Goal: Task Accomplishment & Management: Manage account settings

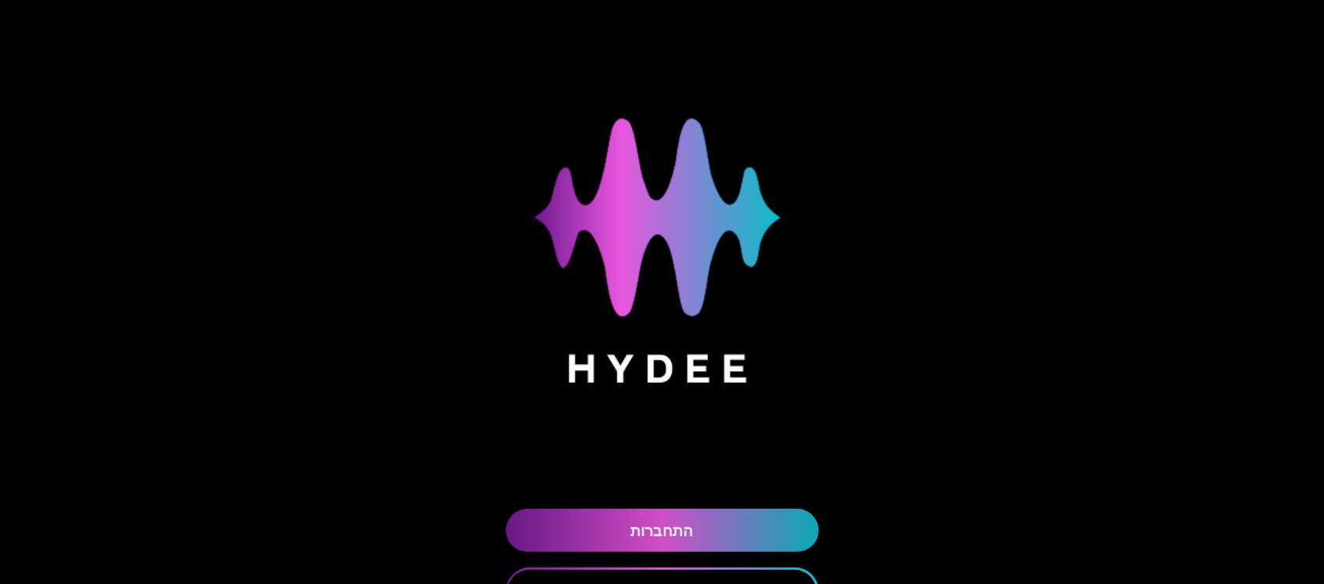
click at [726, 532] on link "התחברות" at bounding box center [662, 529] width 313 height 43
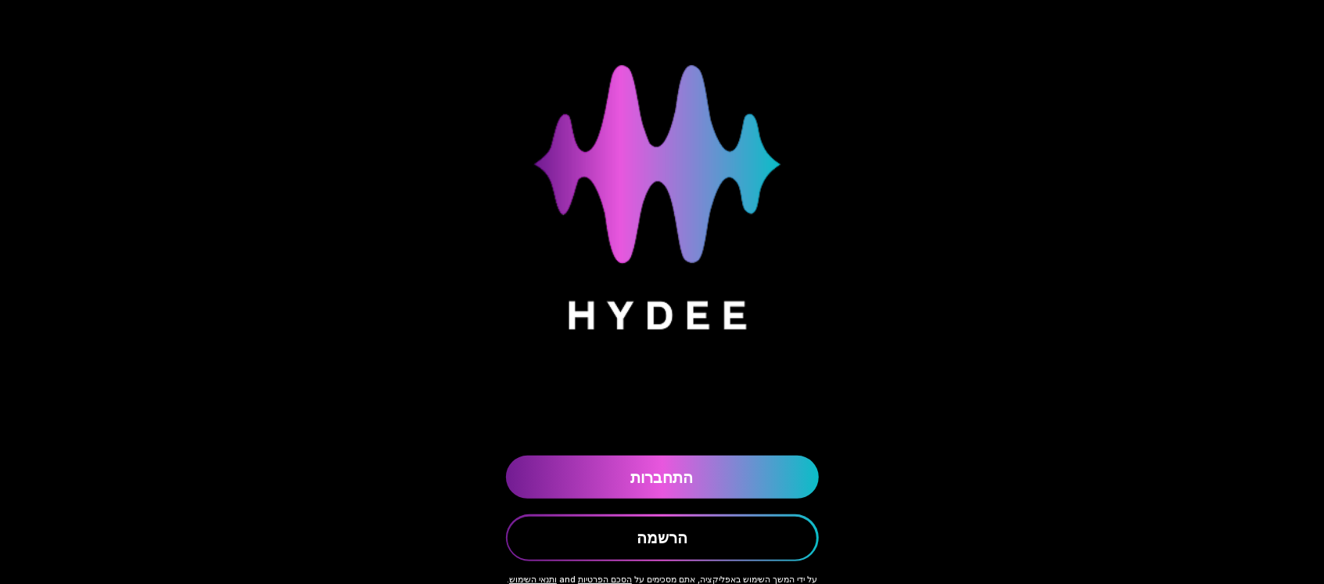
scroll to position [121, 0]
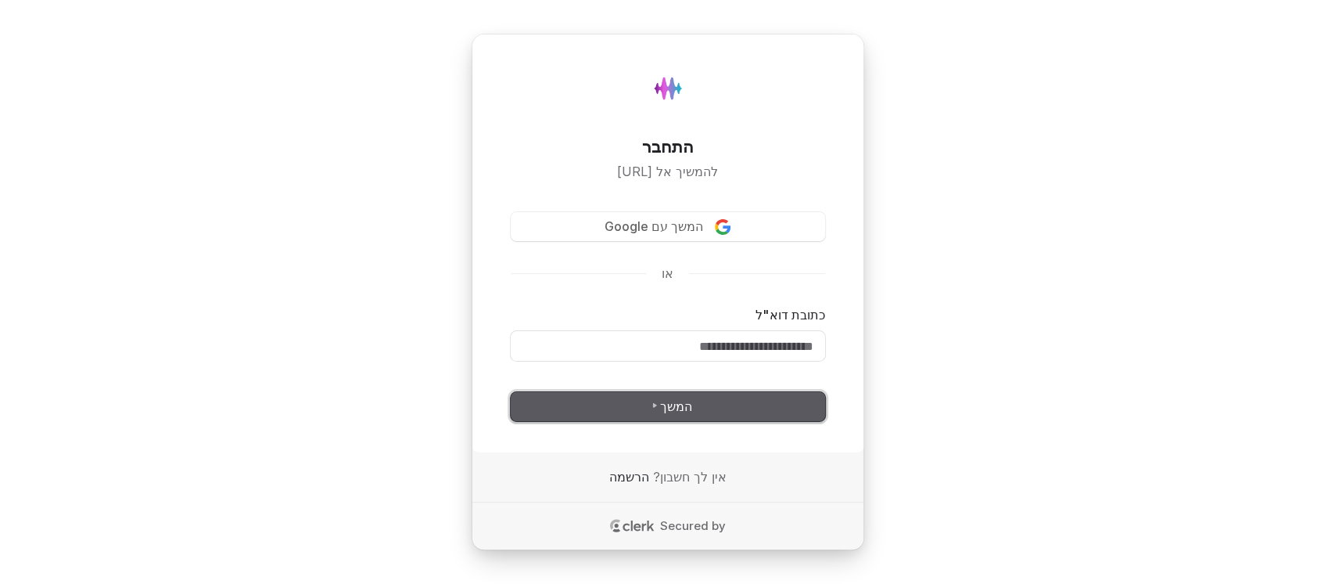
click at [744, 416] on button "המשך" at bounding box center [668, 407] width 314 height 30
click at [792, 415] on button "המשך" at bounding box center [668, 407] width 314 height 30
click at [763, 339] on input "כתובת דוא"ל" at bounding box center [668, 346] width 314 height 30
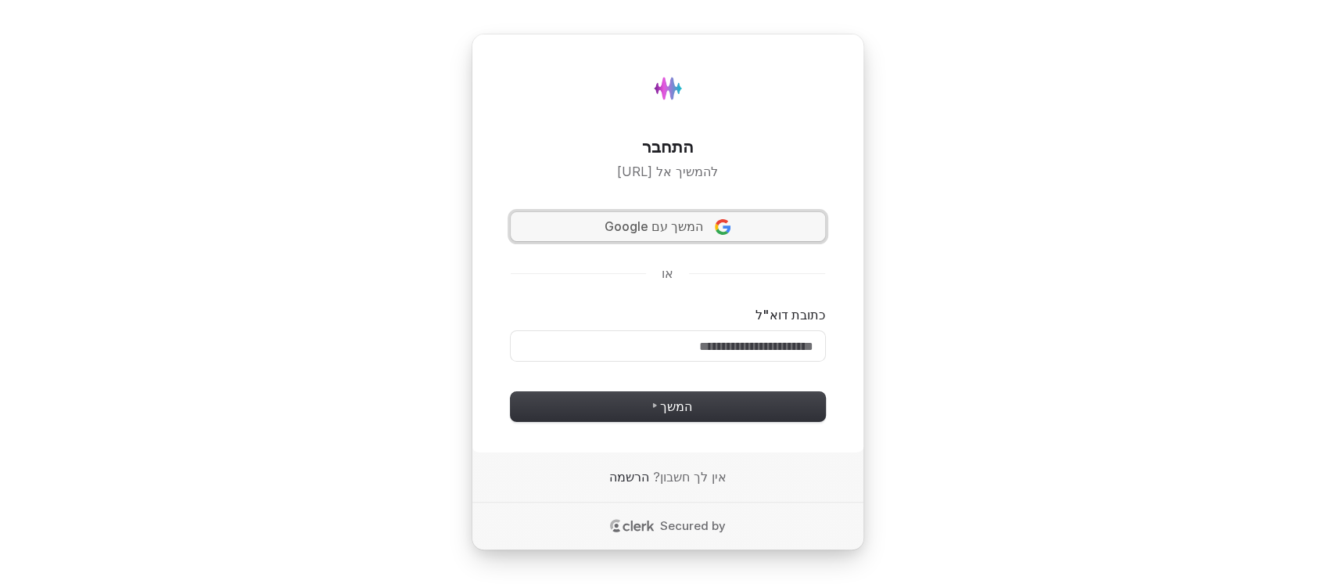
click at [672, 221] on span "המשך עם Google" at bounding box center [654, 226] width 99 height 18
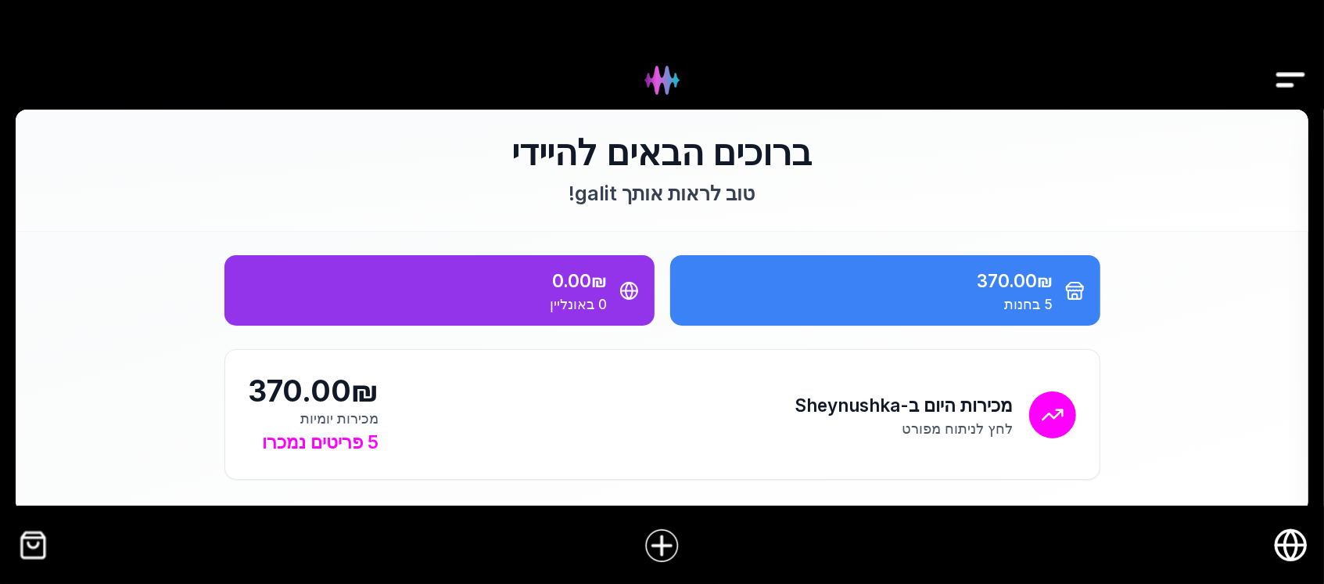
click at [31, 547] on img "קופה" at bounding box center [33, 544] width 35 height 35
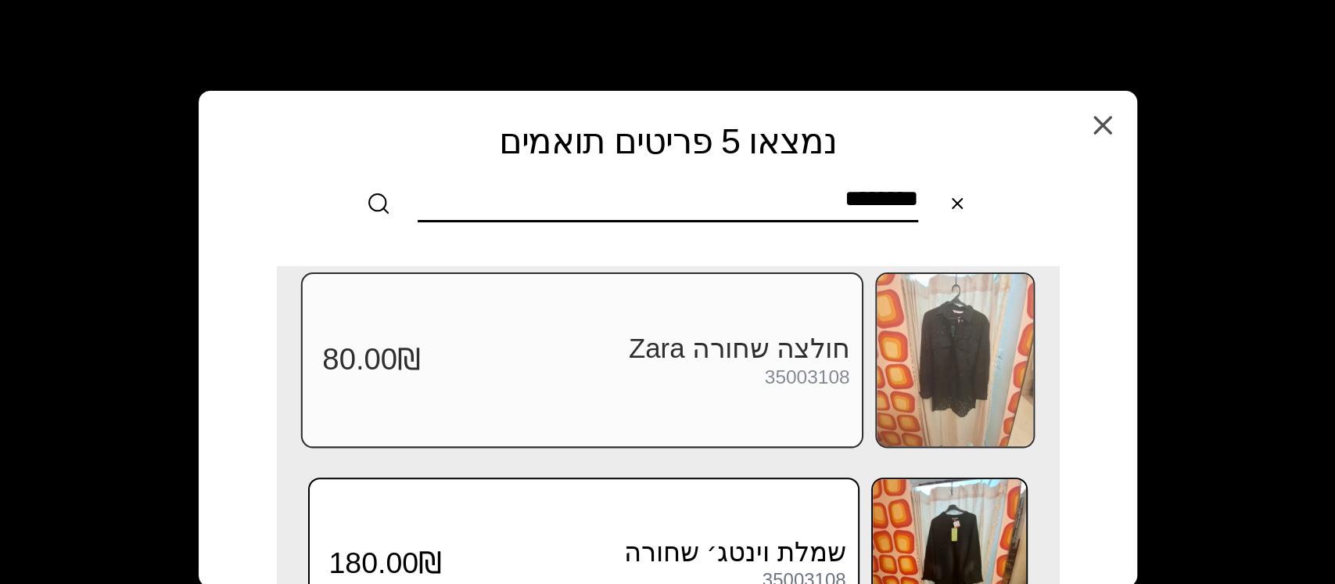
scroll to position [713, 0]
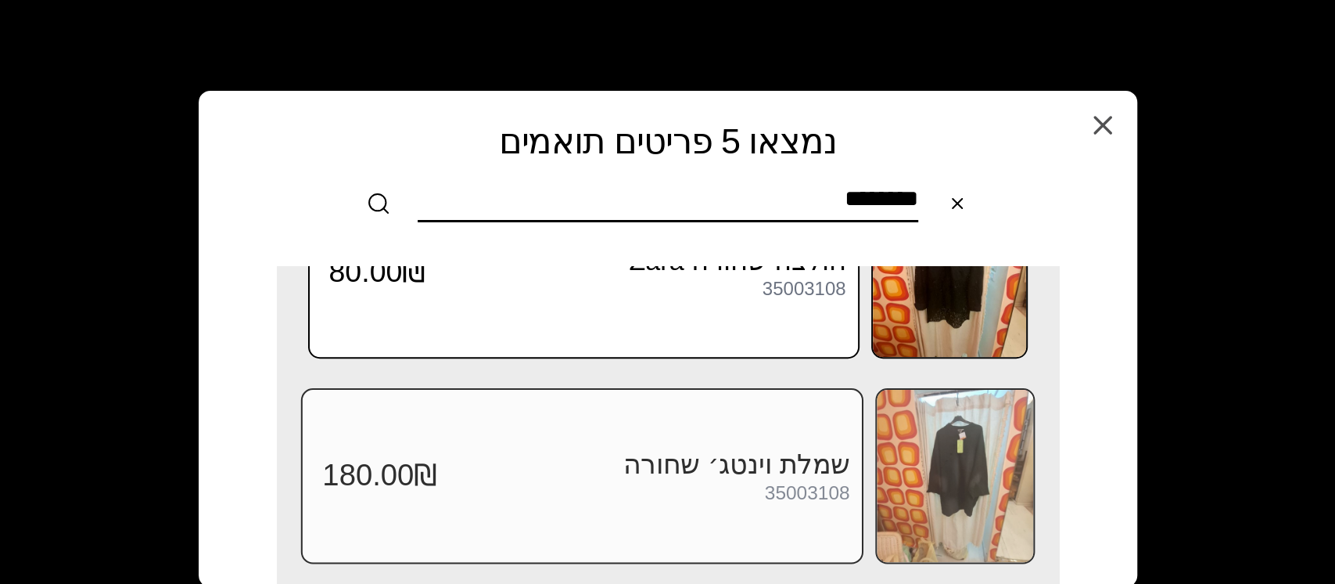
type input "********"
click at [982, 452] on img at bounding box center [955, 476] width 156 height 172
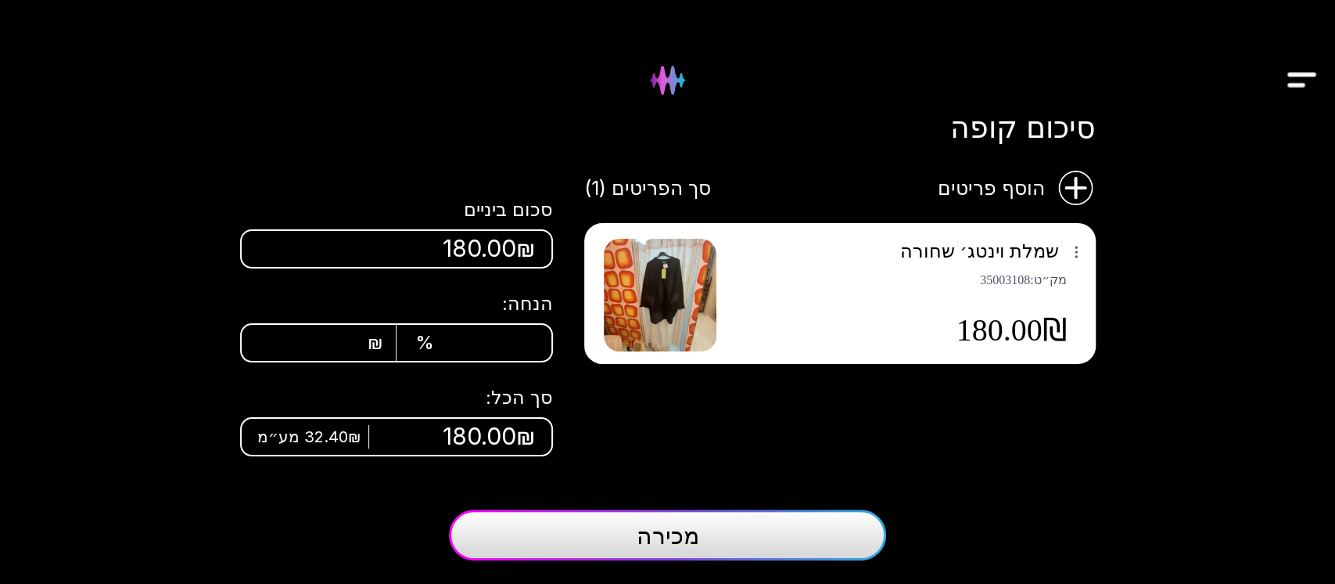
click at [645, 299] on img at bounding box center [660, 295] width 113 height 113
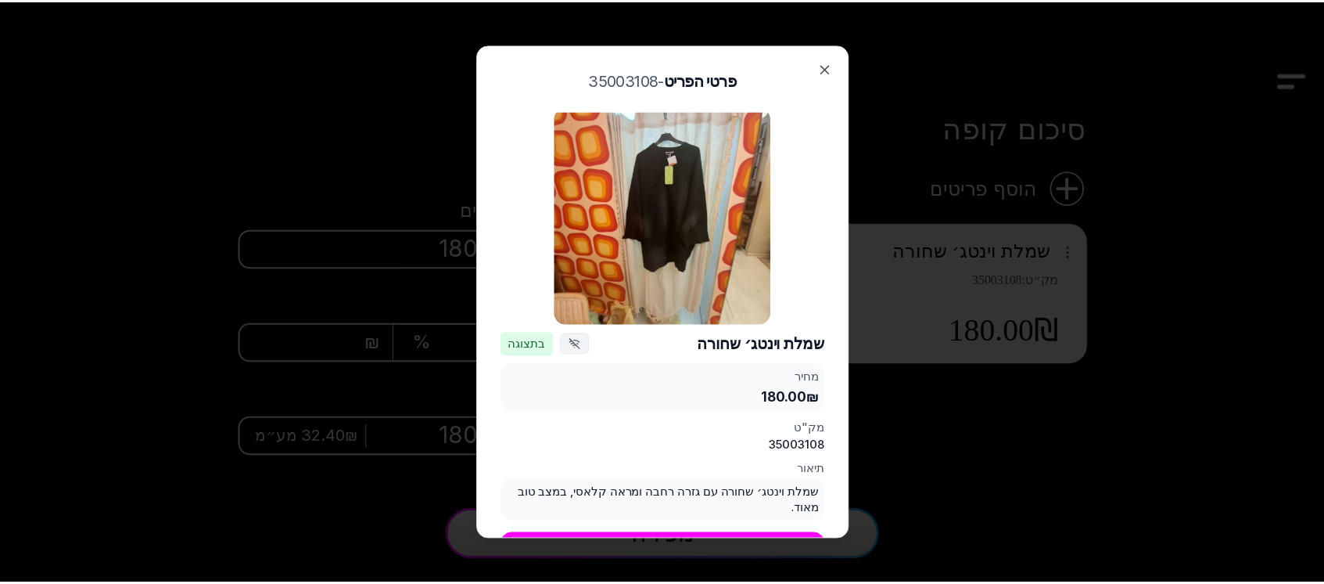
scroll to position [6, 0]
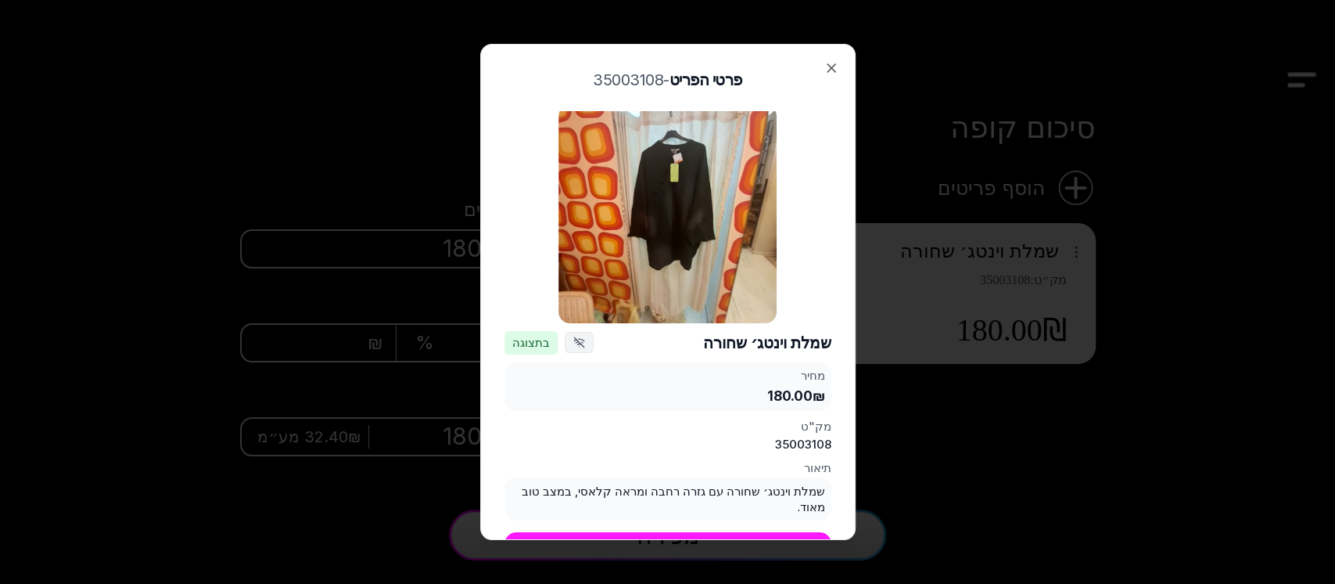
click at [657, 532] on button "עדכן פריט" at bounding box center [668, 551] width 327 height 39
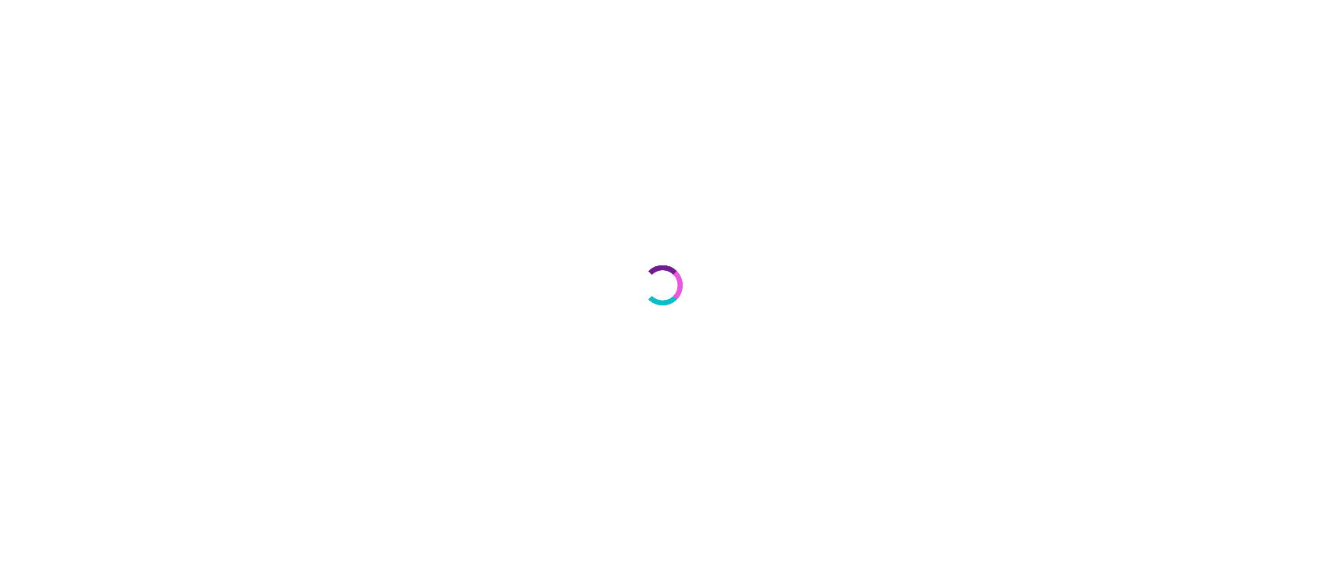
select select "***"
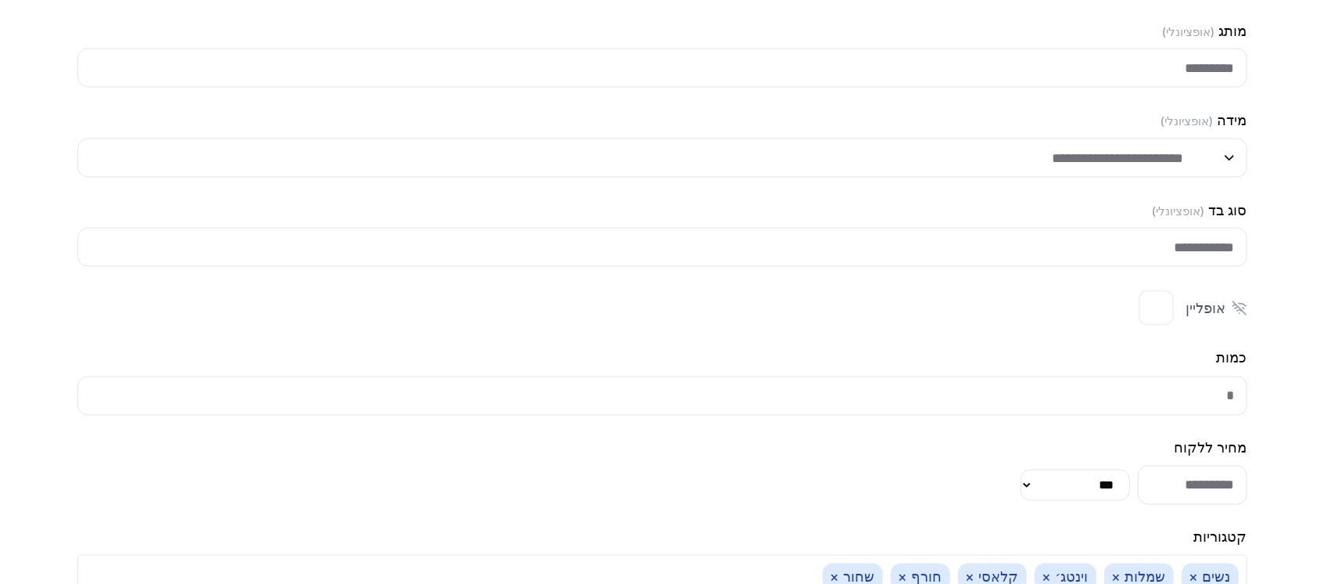
scroll to position [2163, 0]
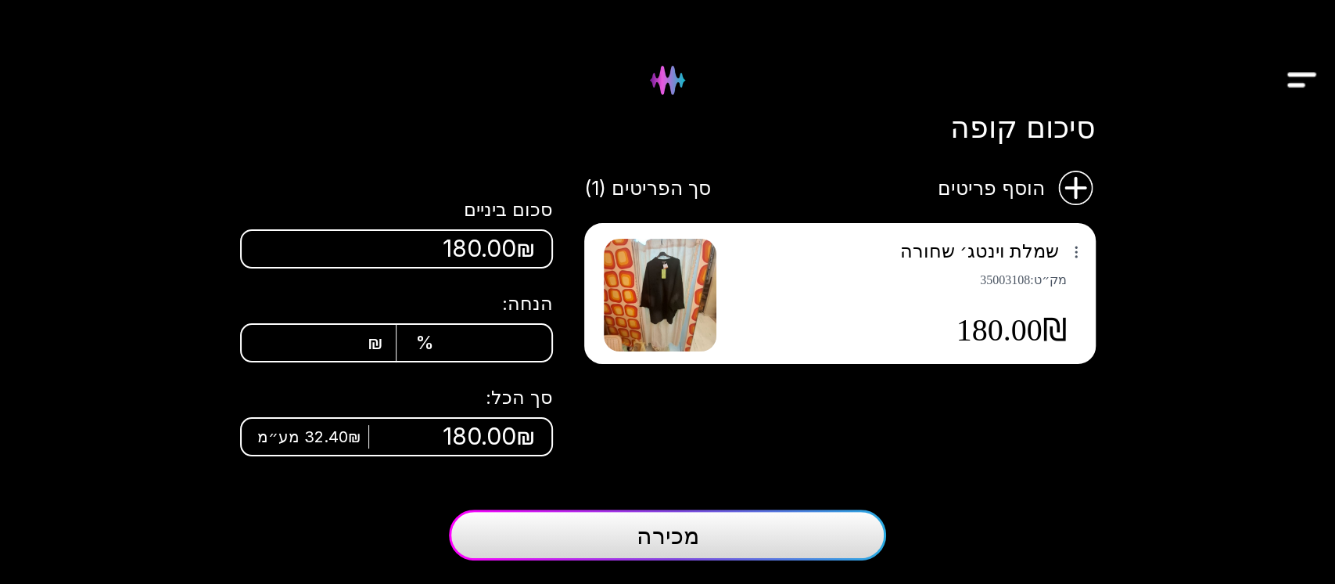
click at [630, 530] on button "מכירה" at bounding box center [667, 534] width 437 height 51
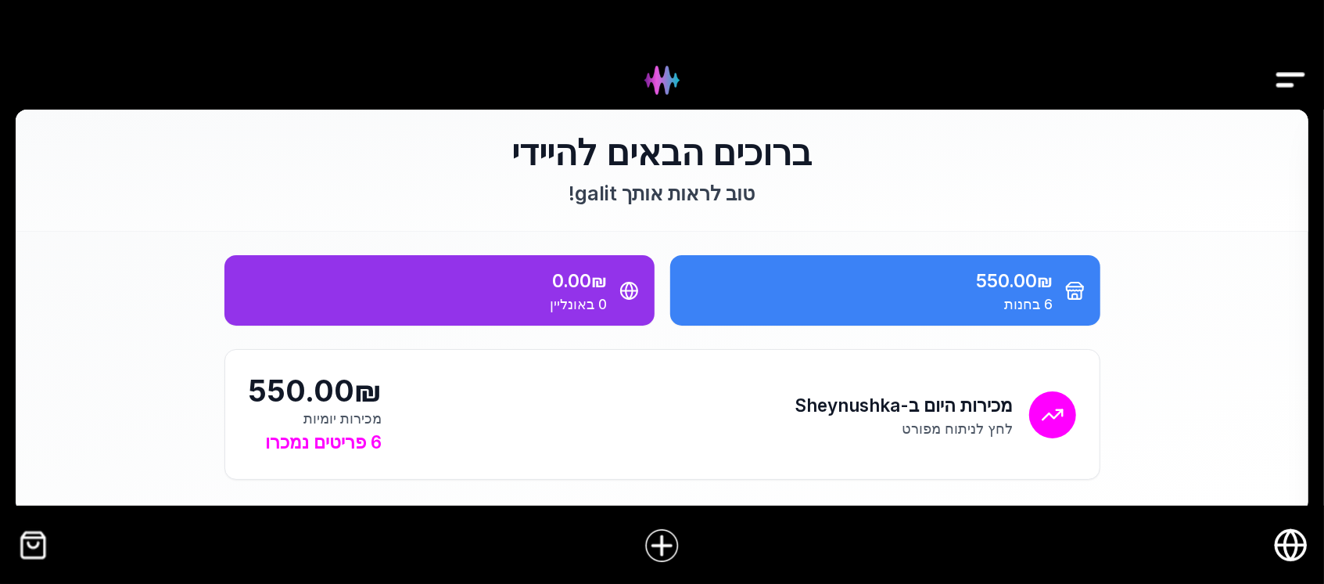
click at [1289, 86] on img "Drawer" at bounding box center [1290, 80] width 35 height 60
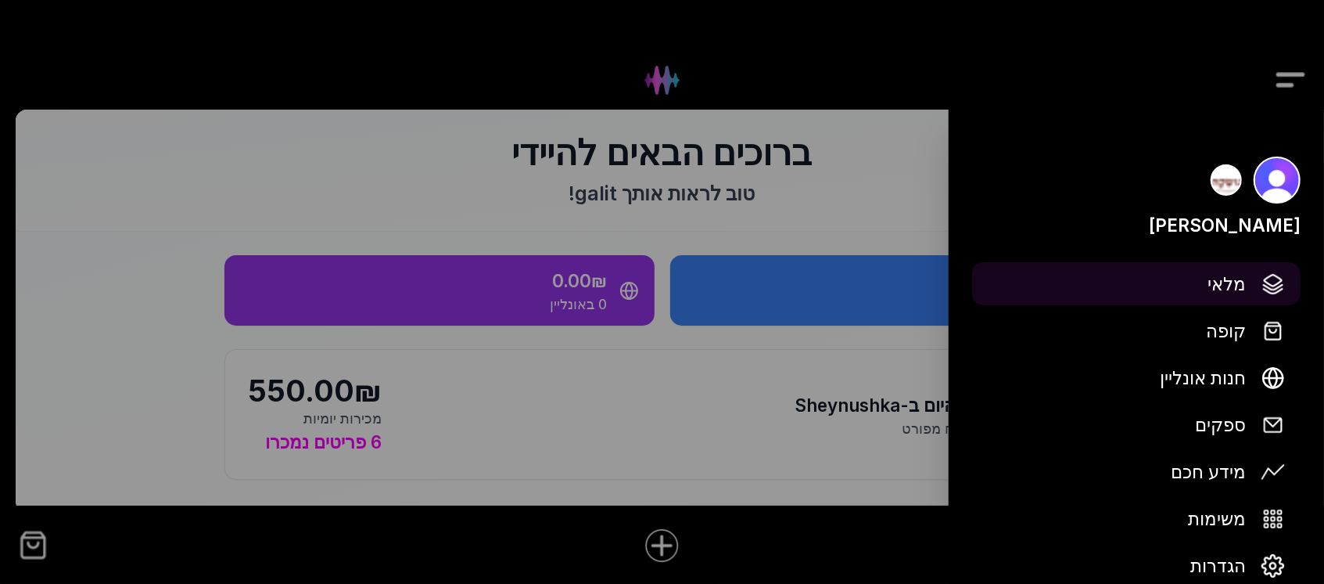
click at [1227, 282] on span "מלאי" at bounding box center [1227, 283] width 38 height 27
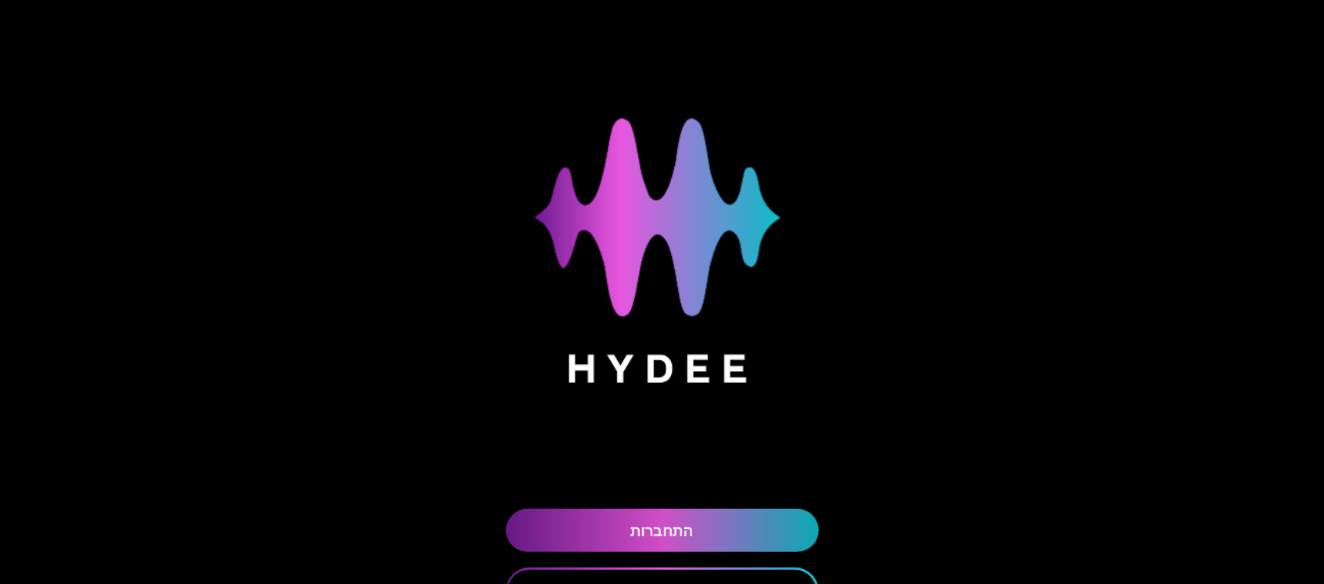
click at [769, 534] on link "התחברות" at bounding box center [662, 529] width 313 height 43
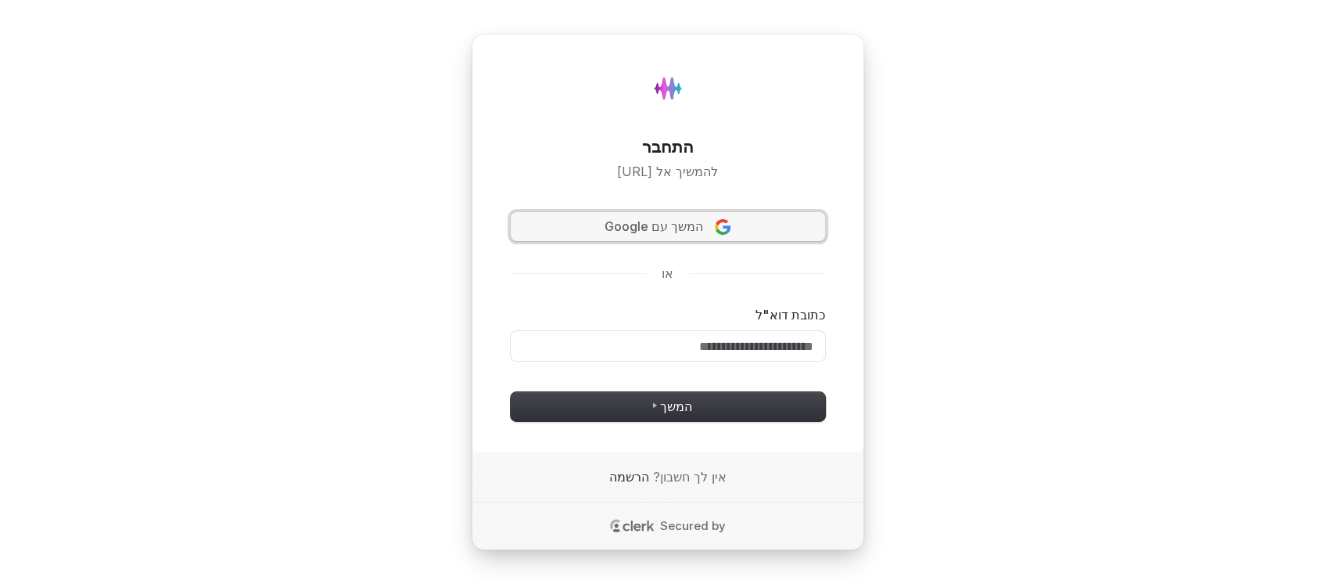
click at [686, 217] on span "המשך עם Google" at bounding box center [654, 226] width 99 height 18
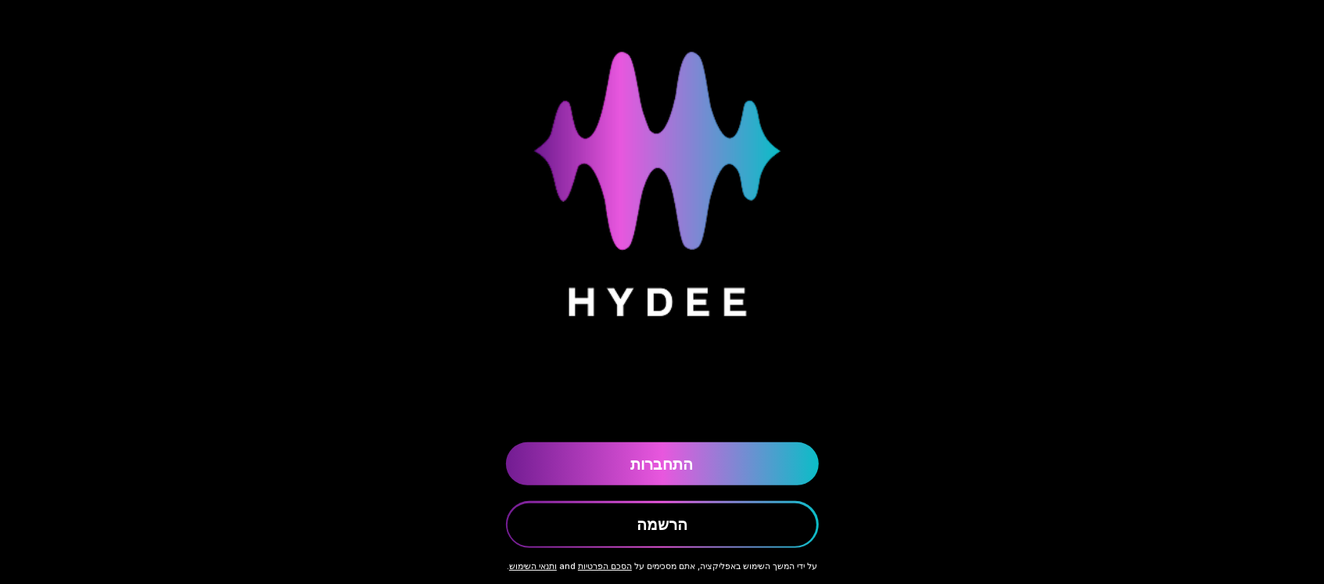
scroll to position [121, 0]
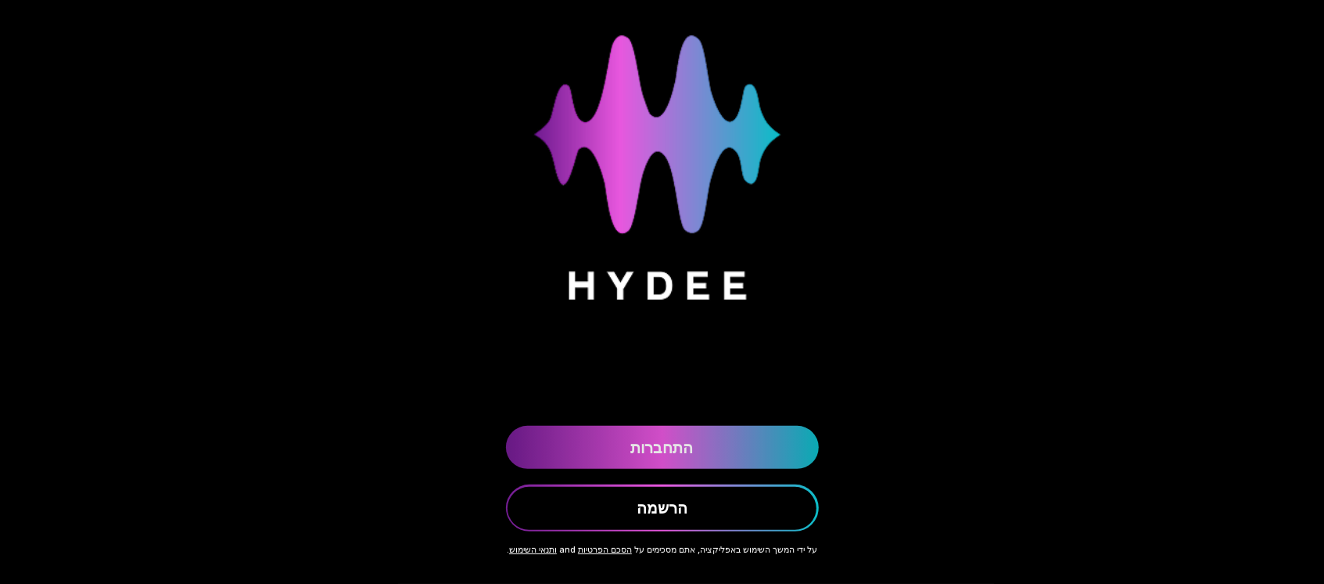
click at [682, 426] on link "התחברות" at bounding box center [662, 447] width 313 height 43
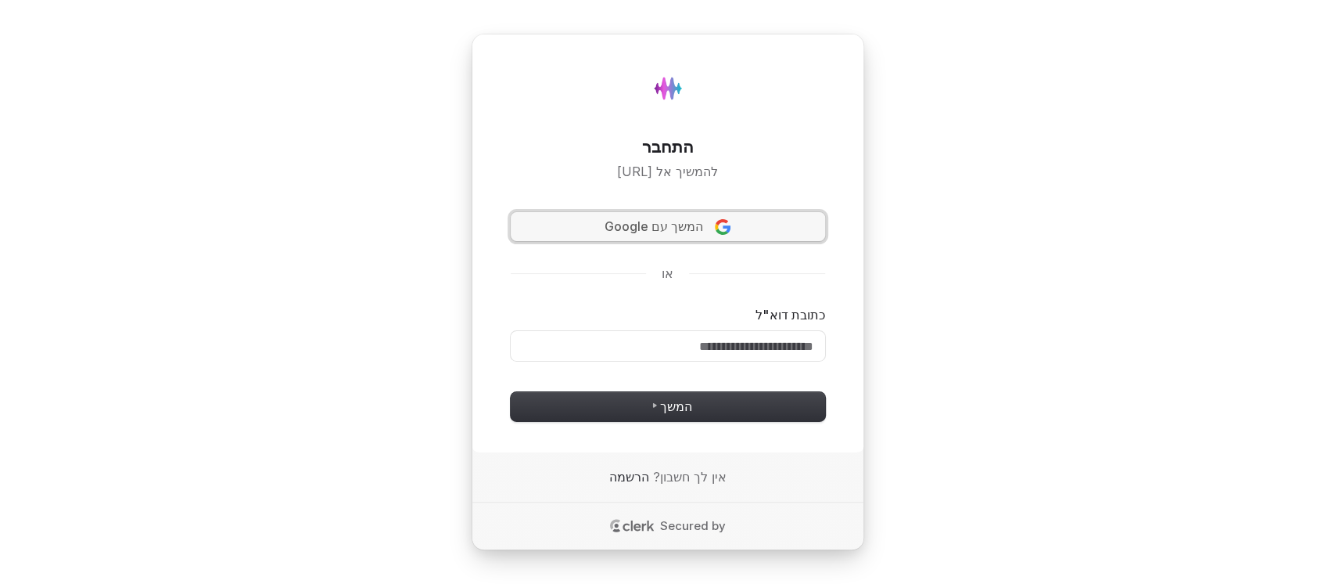
click at [655, 217] on span "המשך עם Google" at bounding box center [654, 226] width 99 height 18
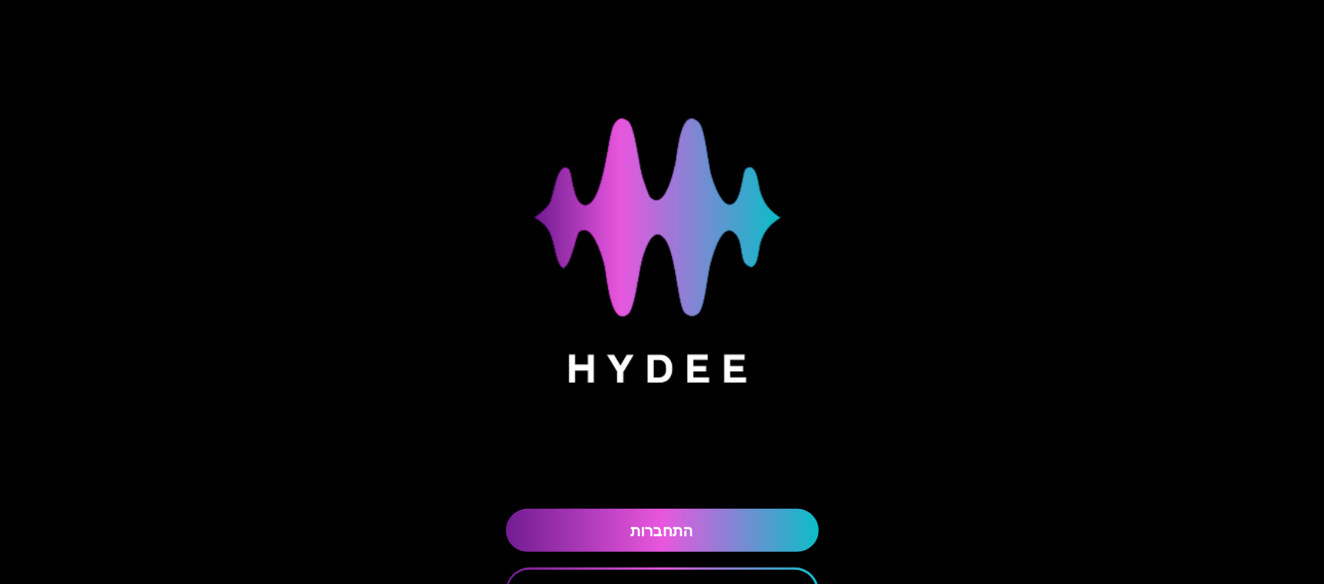
scroll to position [121, 0]
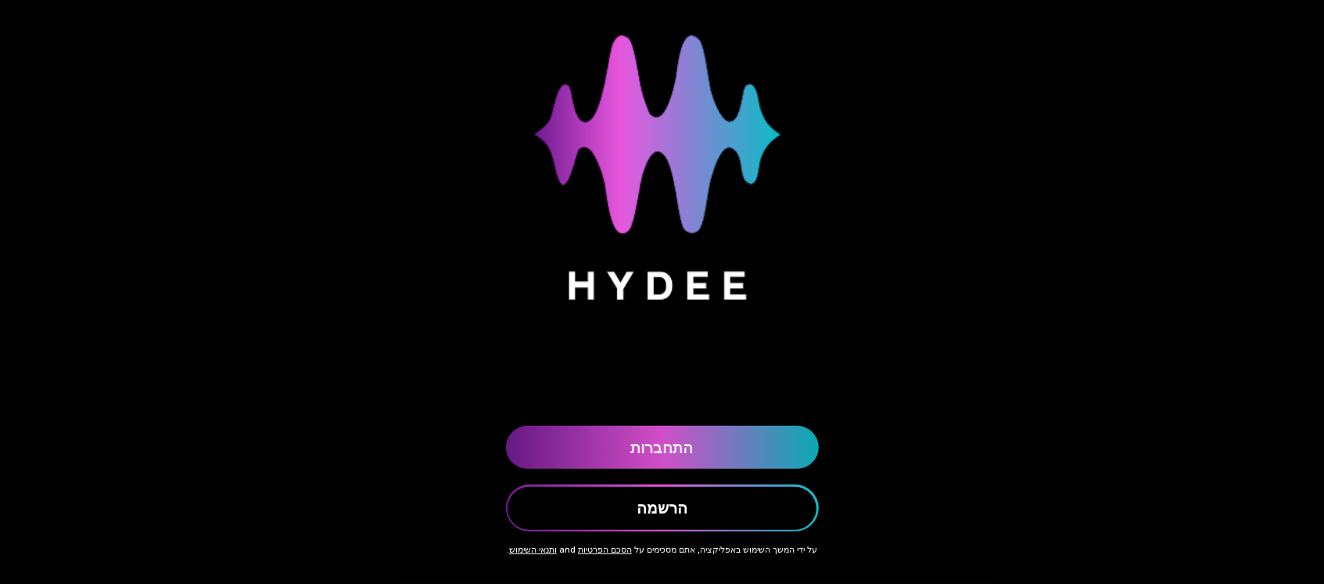
click at [684, 426] on link "התחברות" at bounding box center [662, 447] width 313 height 43
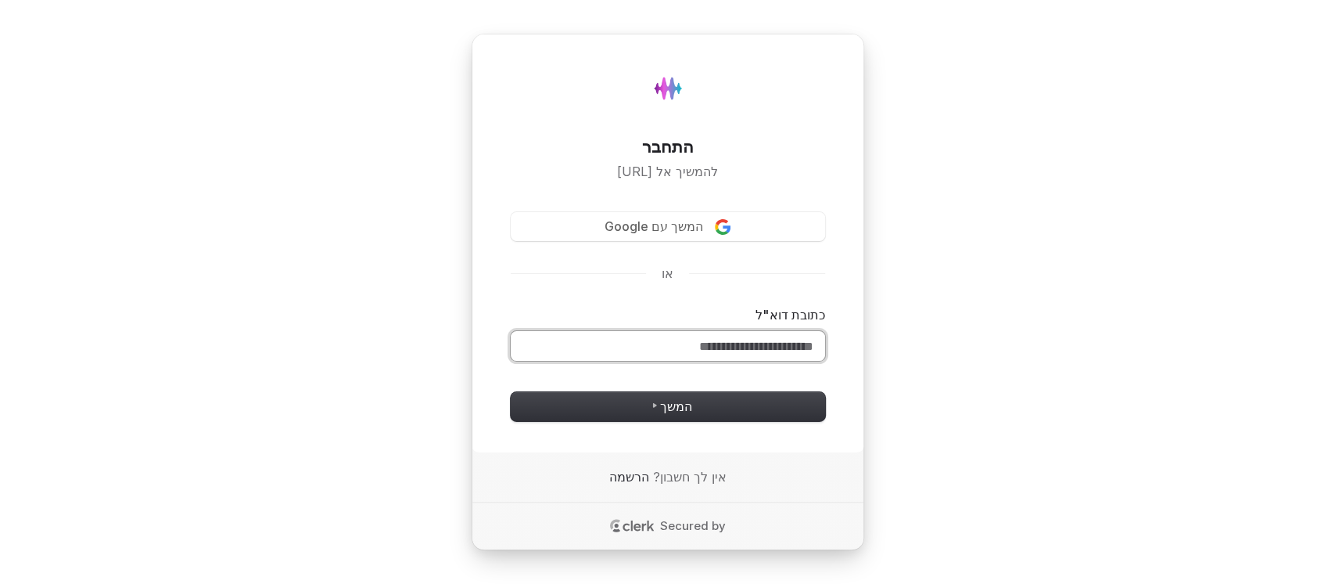
click at [701, 347] on input "כתובת דוא"ל" at bounding box center [668, 346] width 314 height 30
click at [692, 415] on span "המשך" at bounding box center [668, 406] width 50 height 18
